Goal: Navigation & Orientation: Go to known website

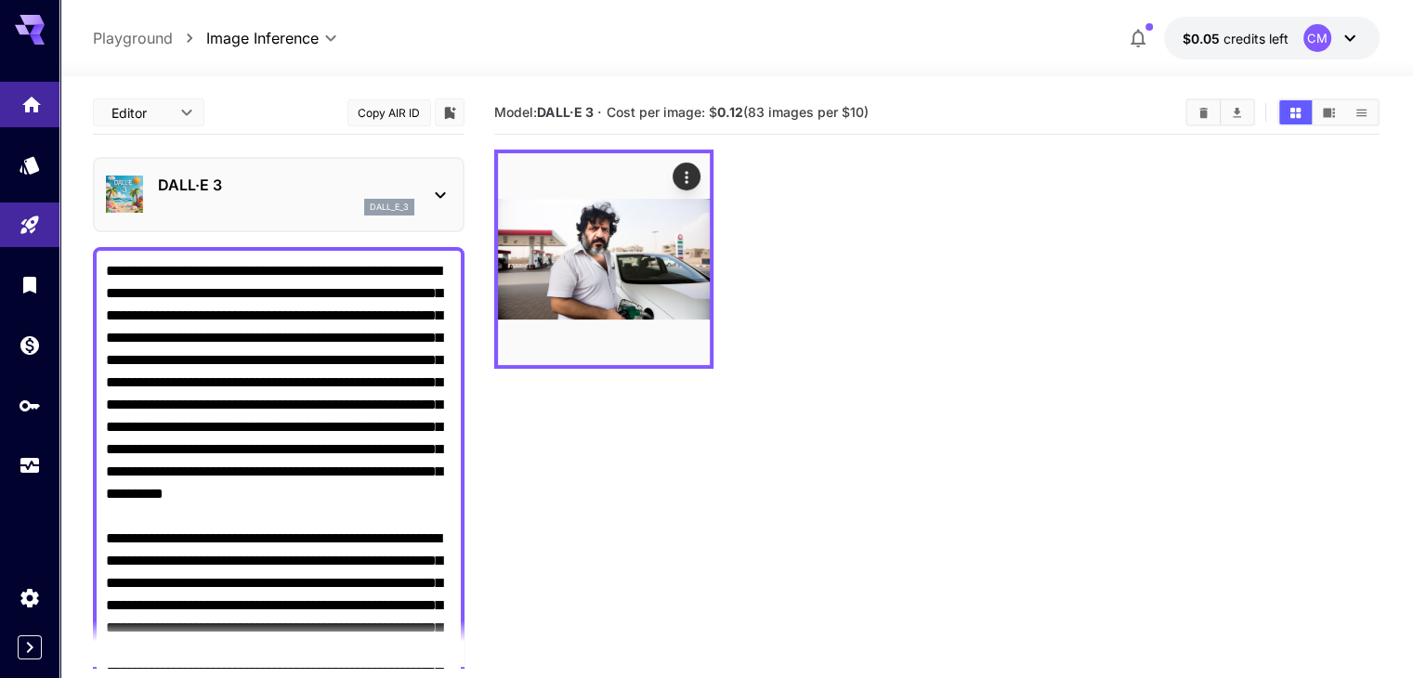
click at [8, 90] on link at bounding box center [29, 105] width 59 height 46
